Goal: Information Seeking & Learning: Understand process/instructions

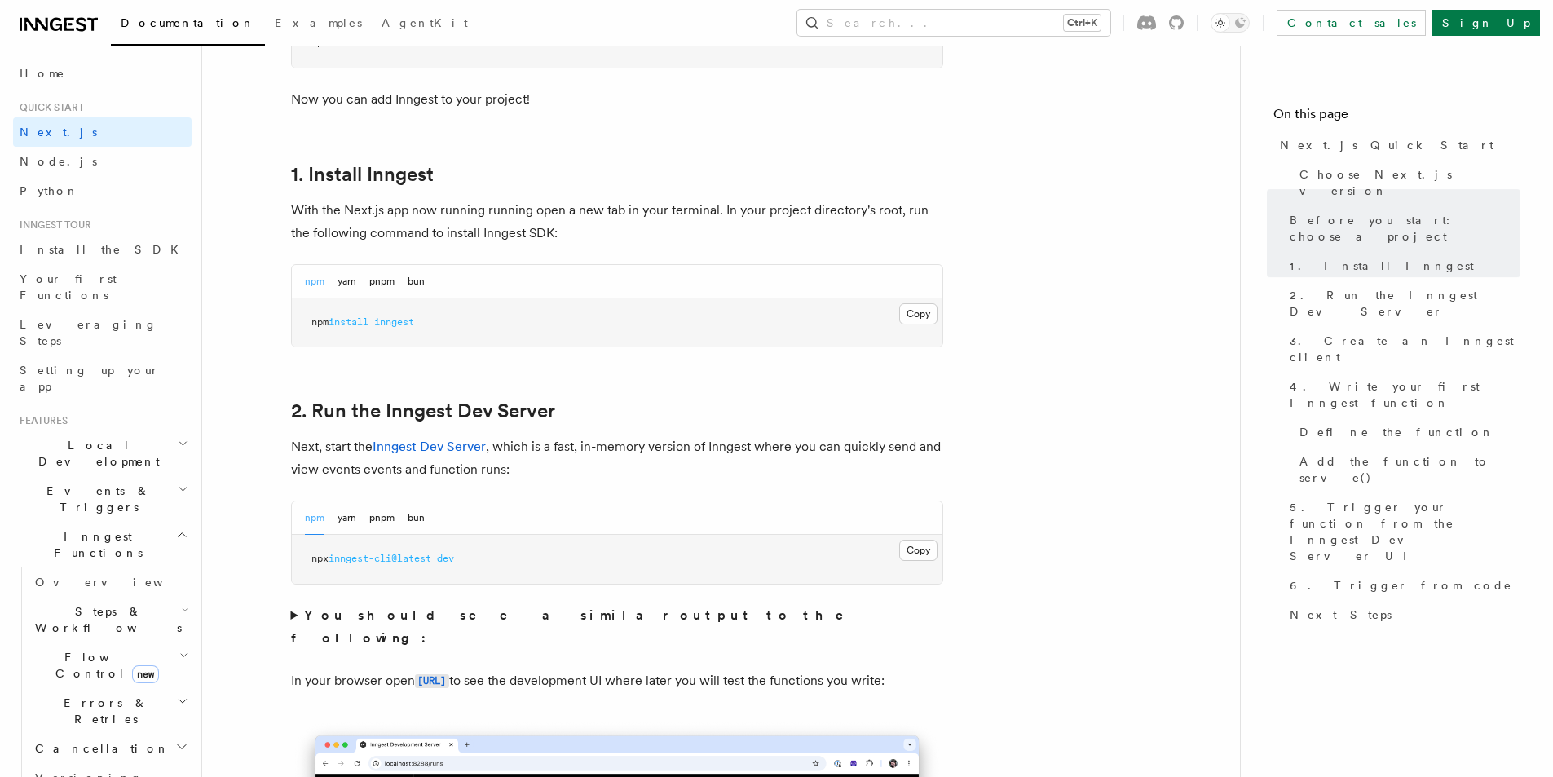
scroll to position [897, 0]
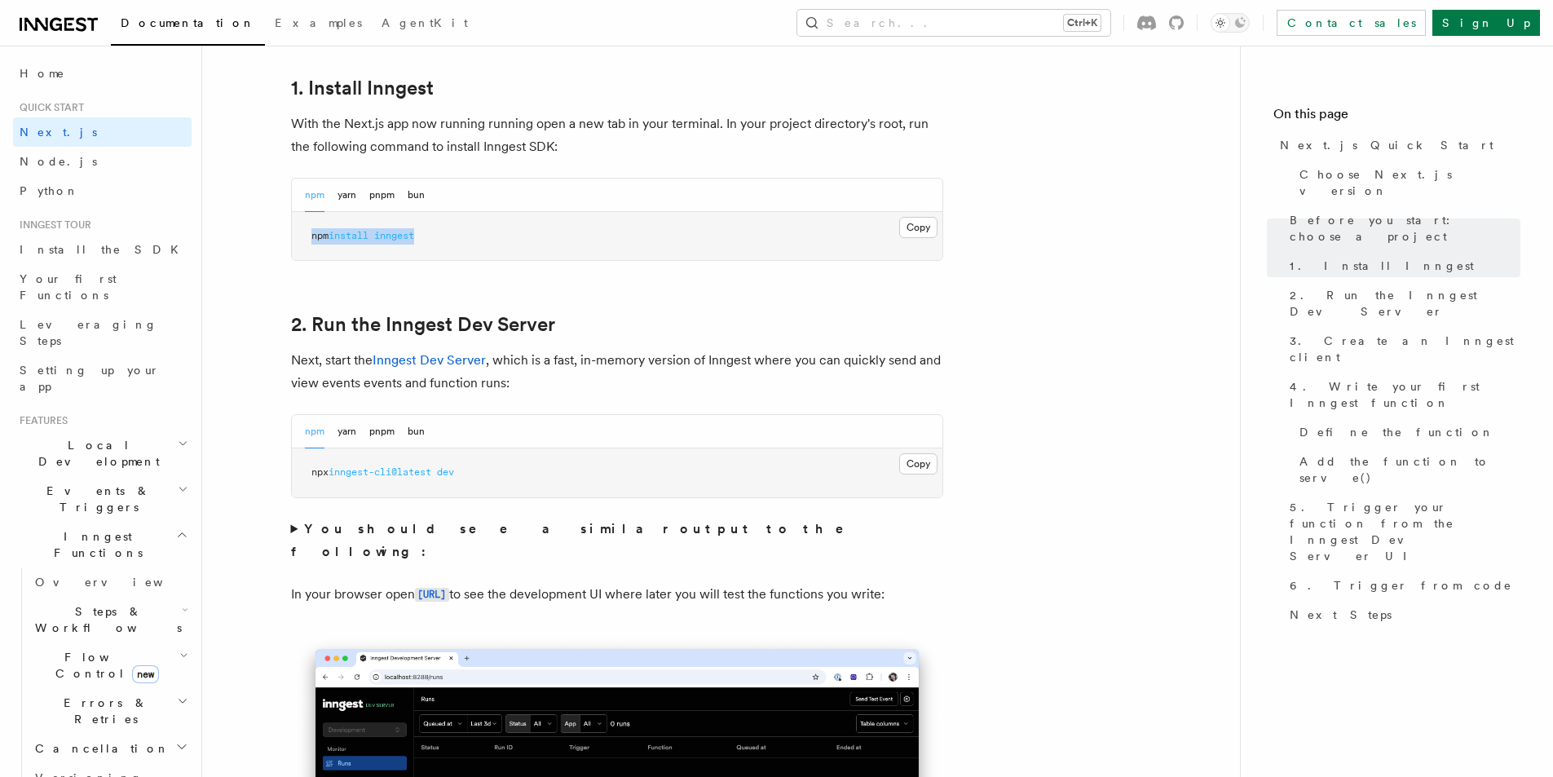
drag, startPoint x: 429, startPoint y: 233, endPoint x: 298, endPoint y: 232, distance: 131.3
click at [298, 232] on pre "npm install inngest" at bounding box center [617, 236] width 651 height 49
click at [444, 236] on pre "npm install inngest" at bounding box center [617, 236] width 651 height 49
click at [921, 223] on button "Copy Copied" at bounding box center [918, 227] width 38 height 21
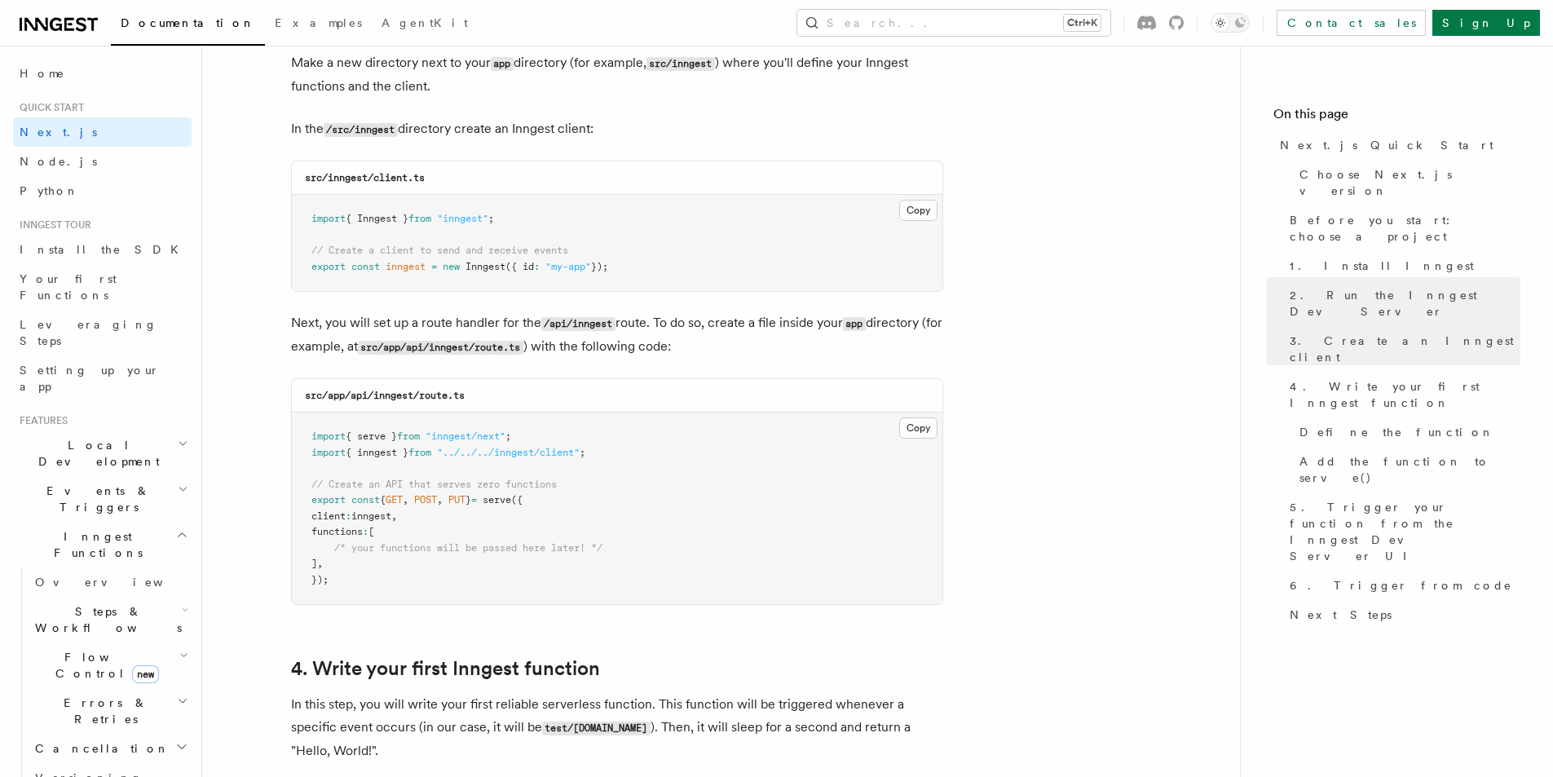
scroll to position [2038, 0]
click at [353, 183] on code "src/inngest/client.ts" at bounding box center [365, 180] width 120 height 11
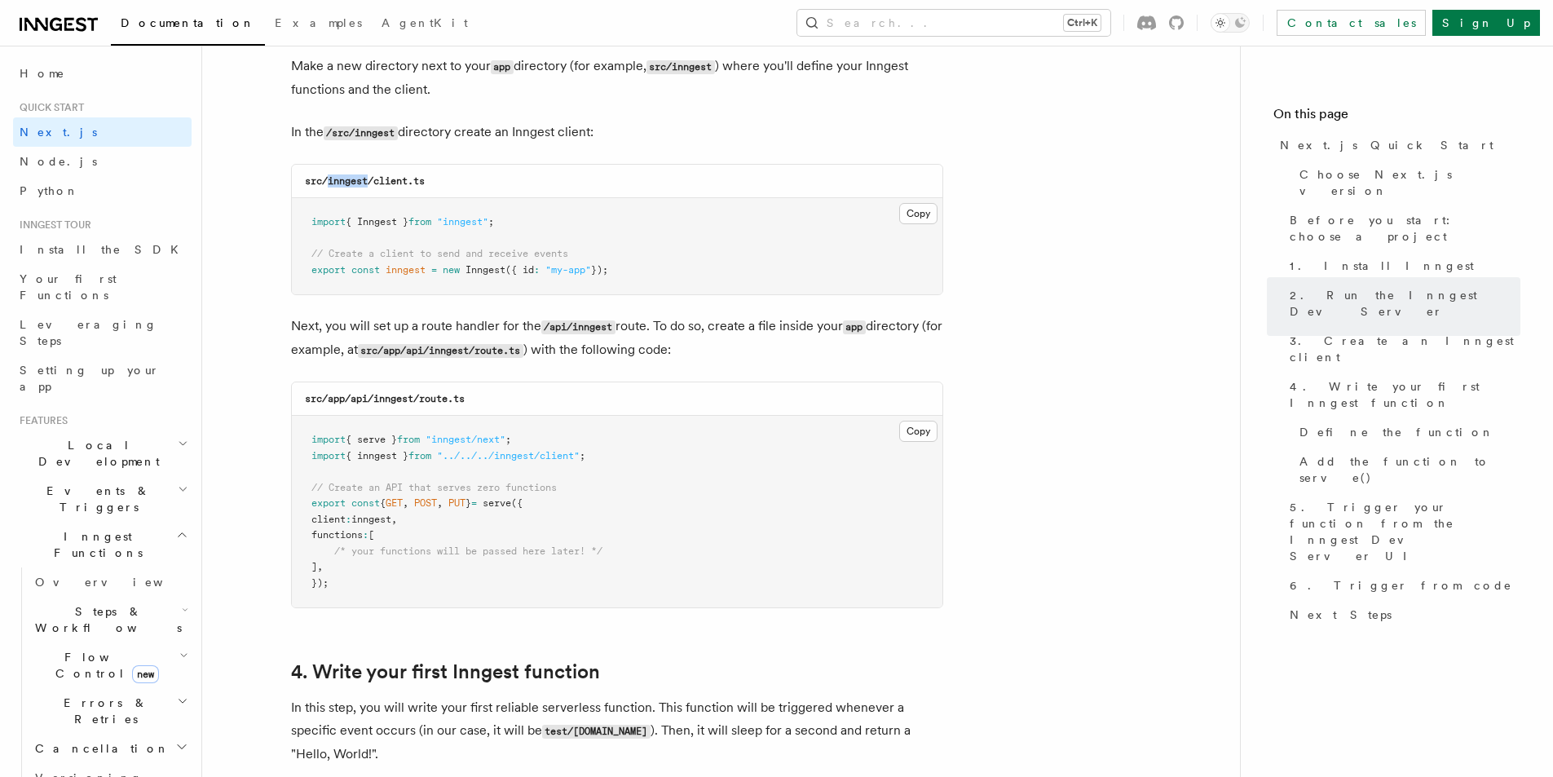
click at [353, 183] on code "src/inngest/client.ts" at bounding box center [365, 180] width 120 height 11
drag, startPoint x: 355, startPoint y: 182, endPoint x: 347, endPoint y: 191, distance: 12.1
click at [347, 191] on div "src/inngest/client.ts" at bounding box center [617, 181] width 651 height 33
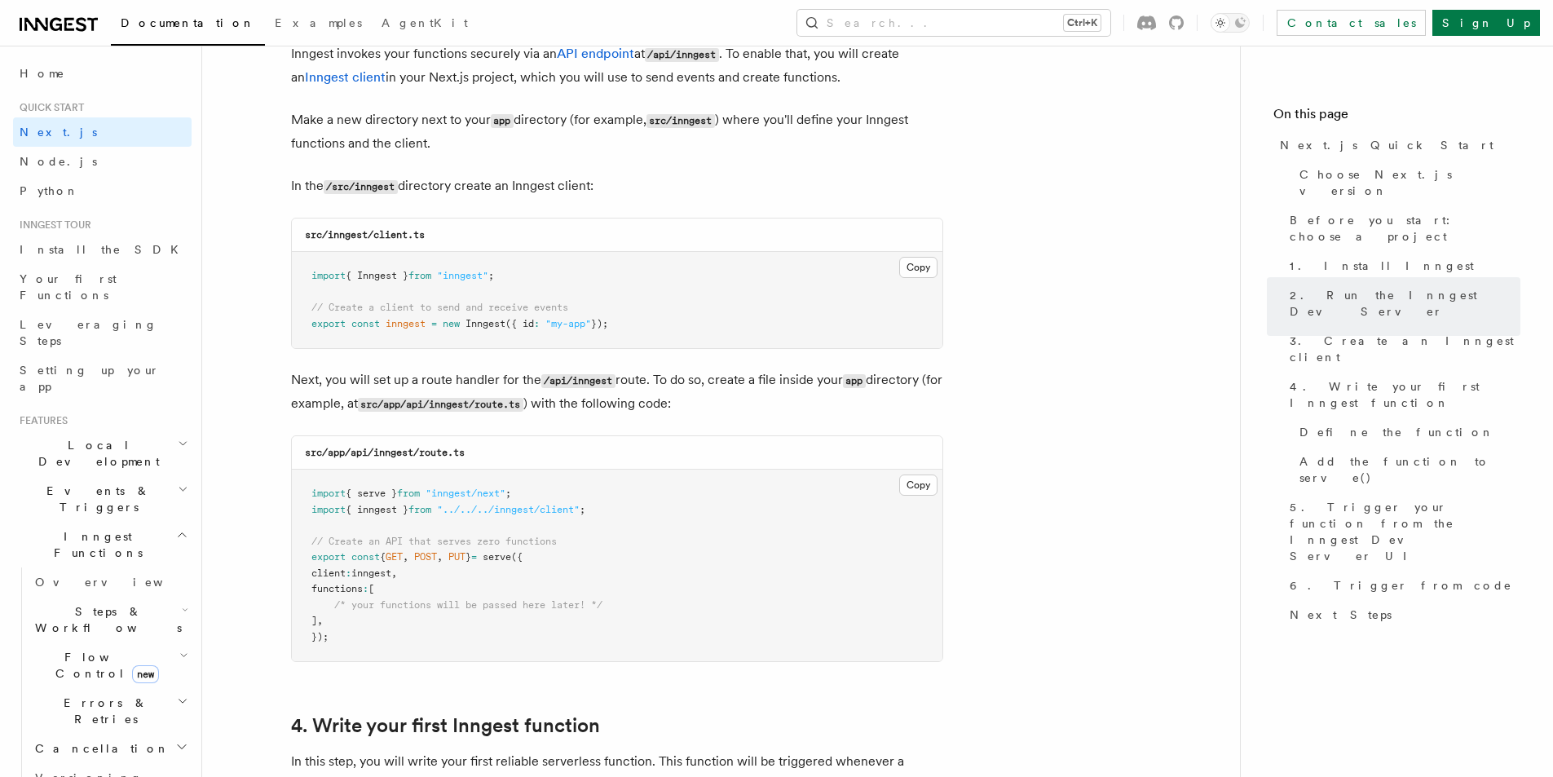
scroll to position [1957, 0]
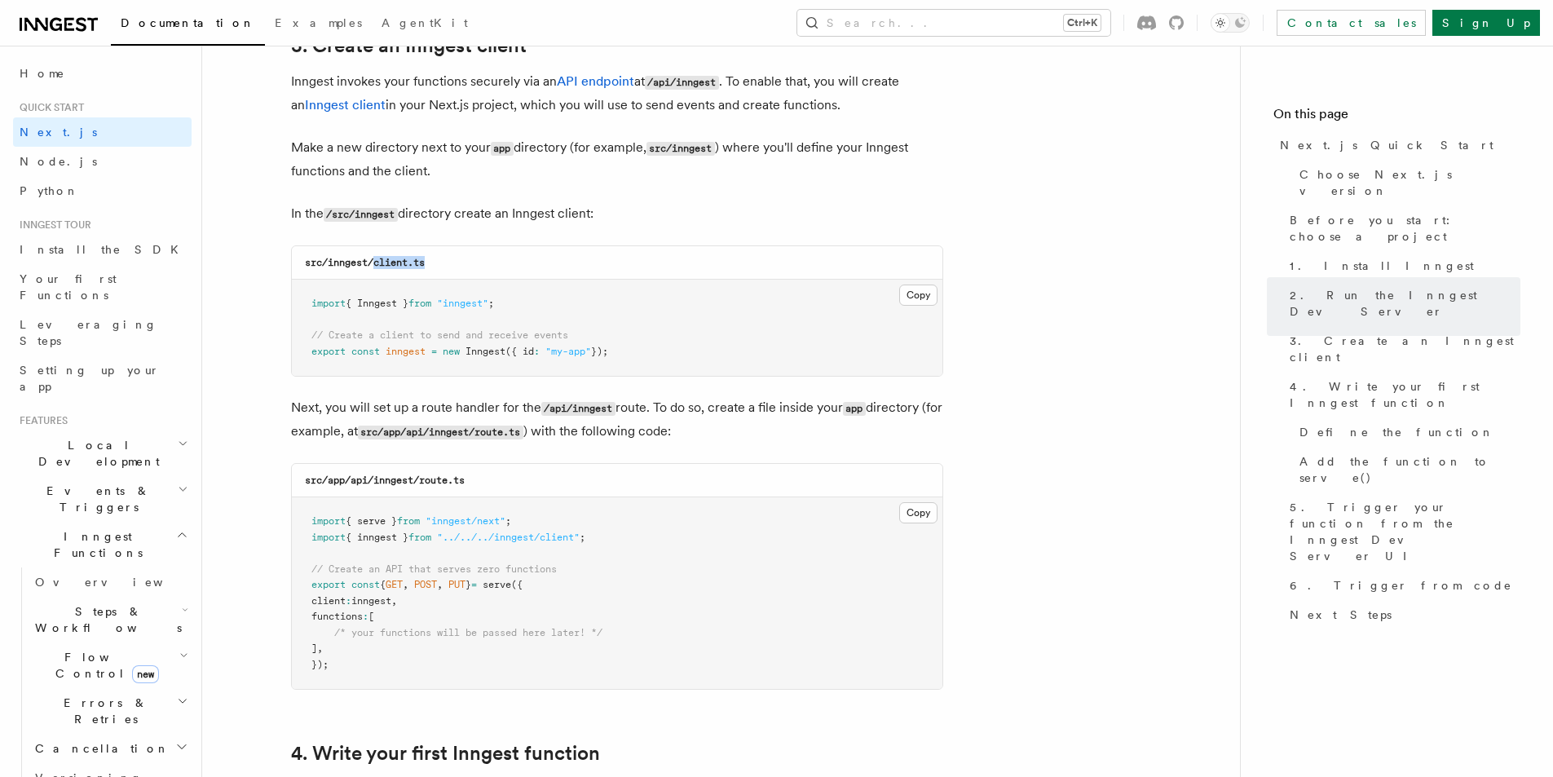
drag, startPoint x: 432, startPoint y: 263, endPoint x: 375, endPoint y: 263, distance: 57.1
click at [375, 263] on div "src/inngest/client.ts" at bounding box center [617, 262] width 651 height 33
copy code "client.ts"
click at [918, 302] on button "Copy Copied" at bounding box center [918, 295] width 38 height 21
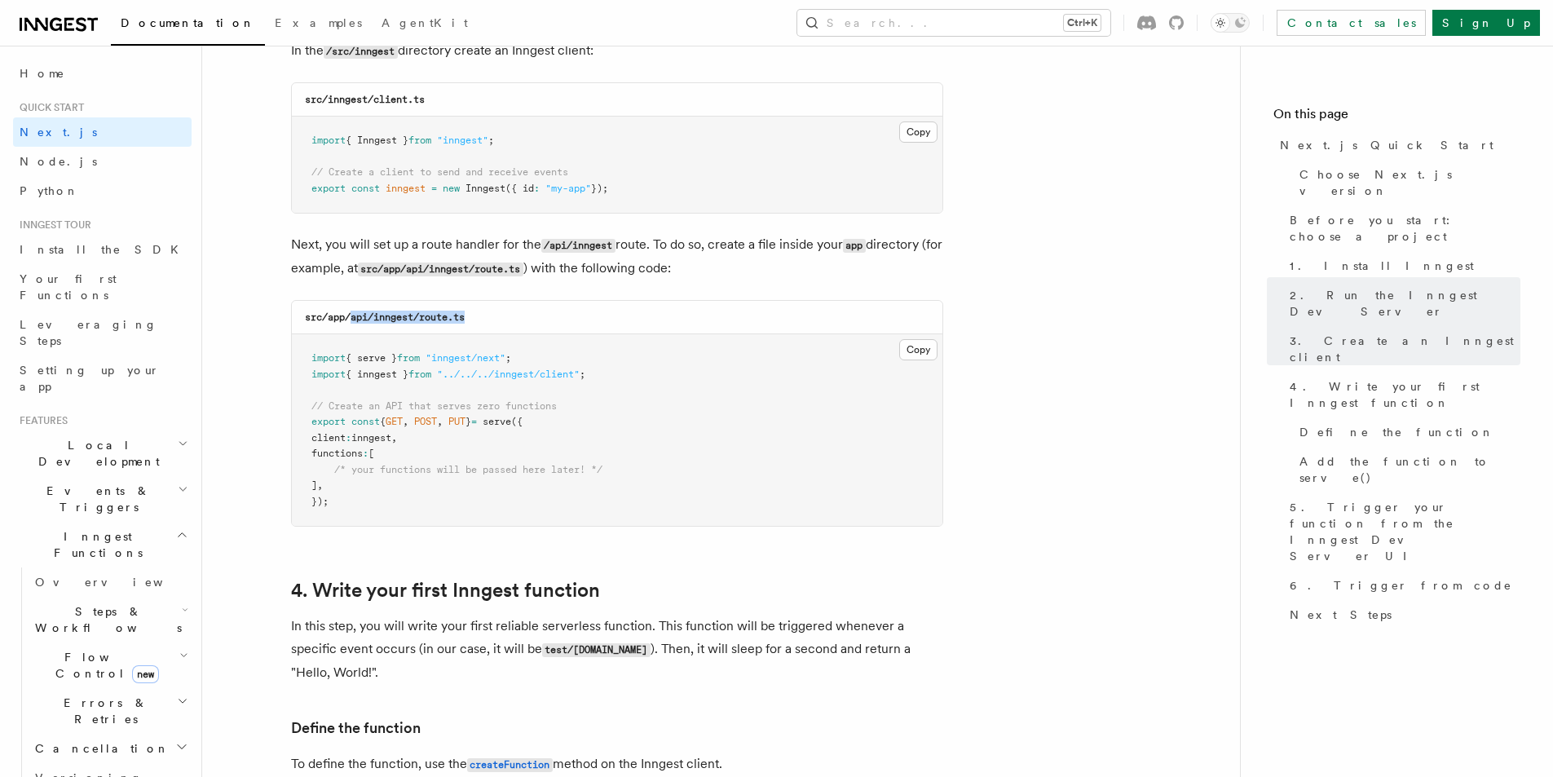
drag, startPoint x: 477, startPoint y: 316, endPoint x: 351, endPoint y: 317, distance: 125.6
click at [351, 317] on div "src/app/api/inngest/route.ts" at bounding box center [617, 317] width 651 height 33
copy code "api/inngest/route.ts"
click at [923, 347] on button "Copy Copied" at bounding box center [918, 349] width 38 height 21
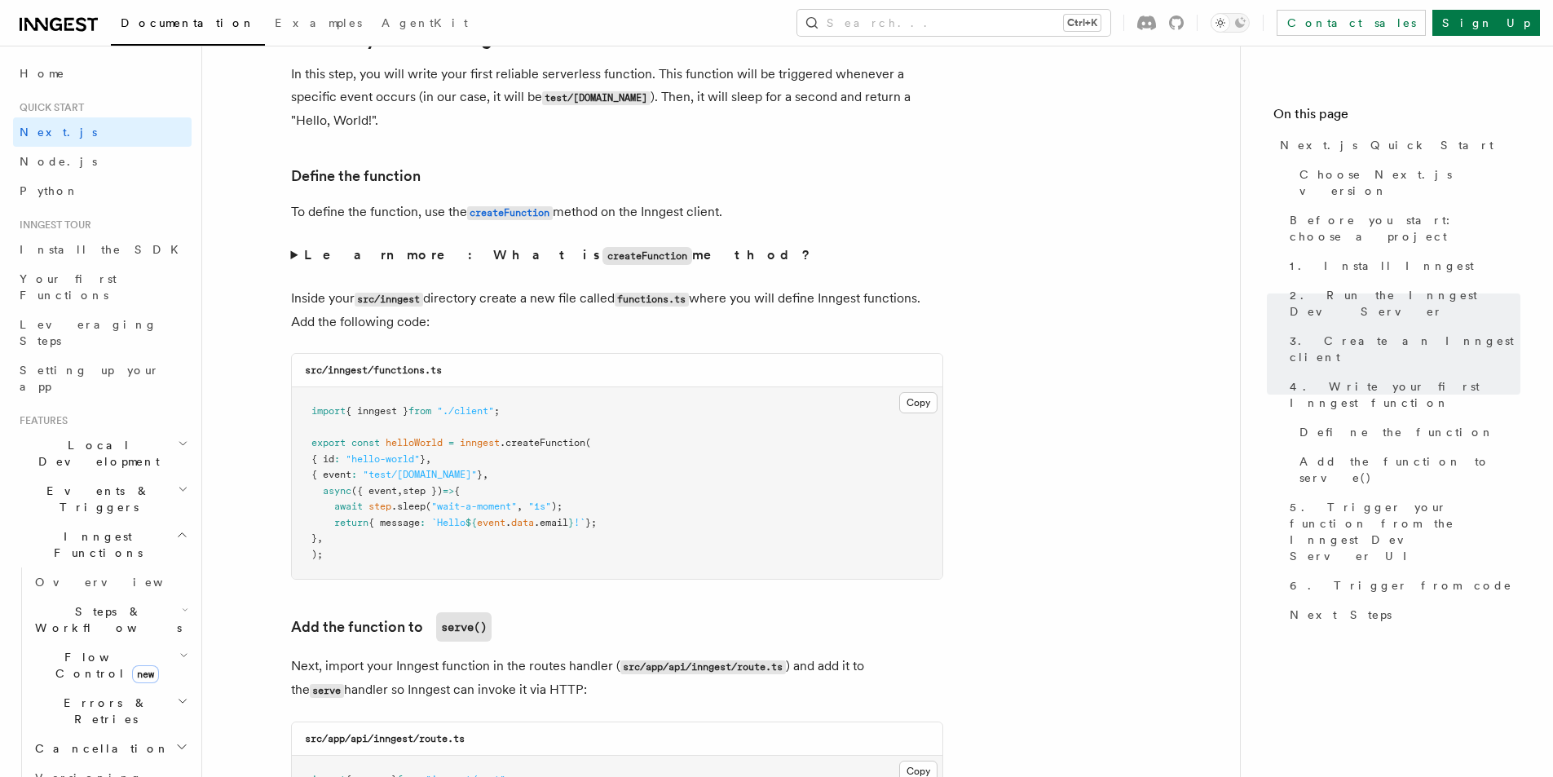
scroll to position [2691, 0]
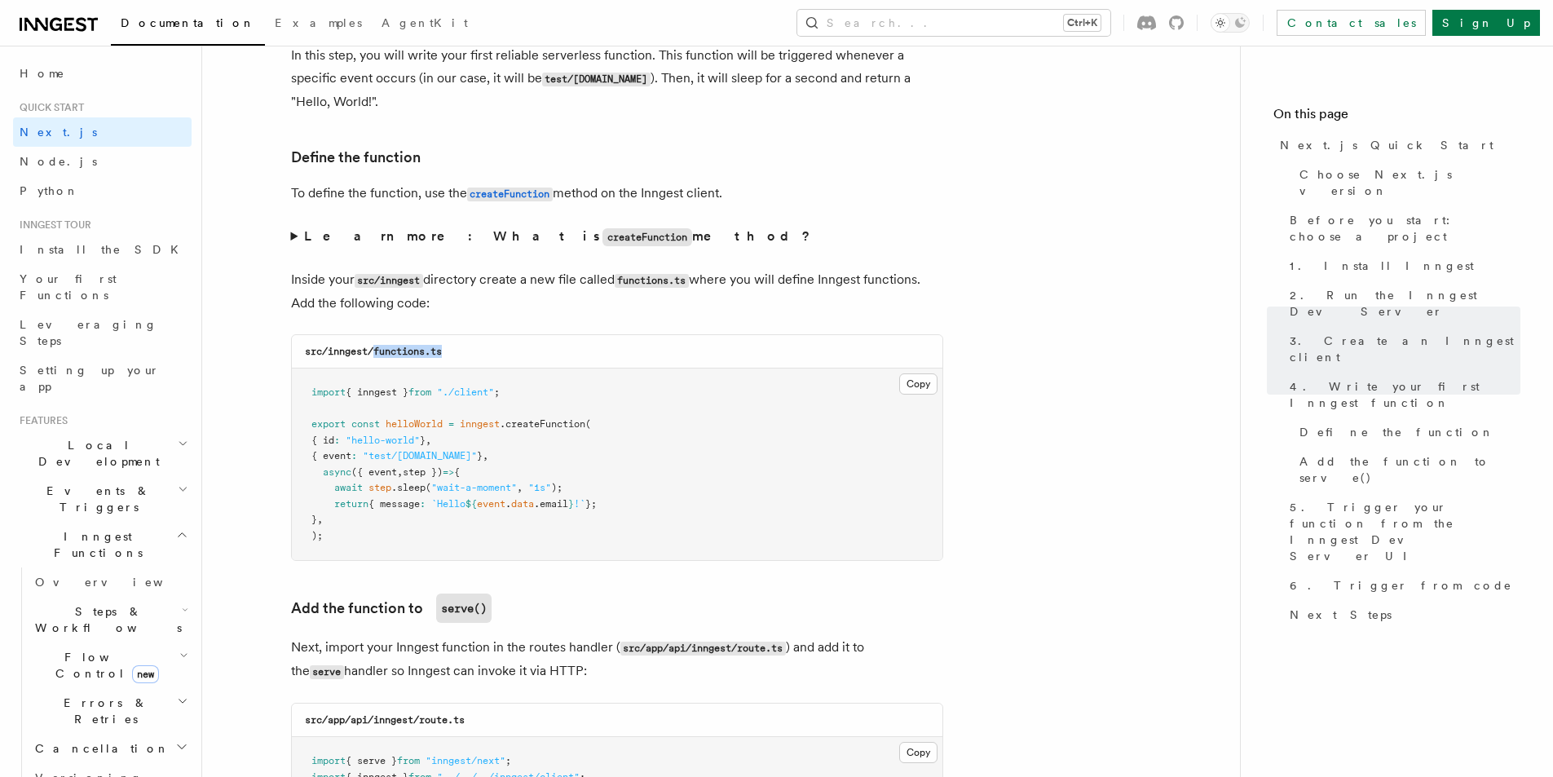
drag, startPoint x: 446, startPoint y: 351, endPoint x: 376, endPoint y: 355, distance: 70.3
click at [376, 355] on div "src/inngest/functions.ts" at bounding box center [617, 351] width 651 height 33
copy code "functions.ts"
click at [930, 386] on button "Copy Copied" at bounding box center [918, 383] width 38 height 21
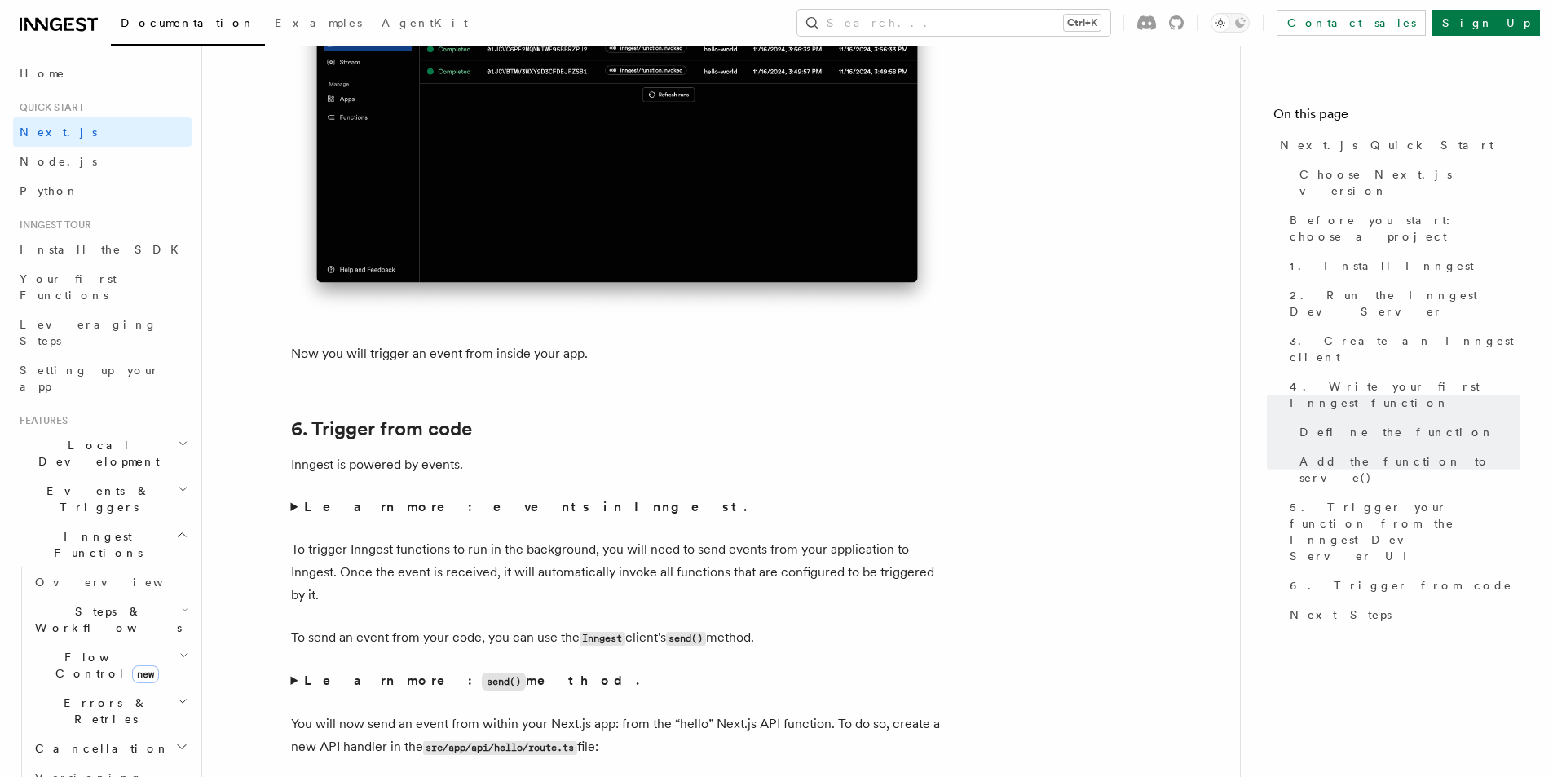
scroll to position [7909, 0]
